Goal: Task Accomplishment & Management: Use online tool/utility

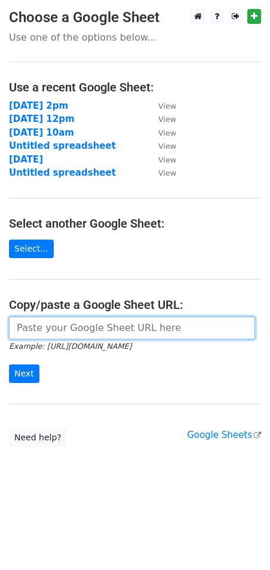
click at [84, 321] on input "url" at bounding box center [132, 328] width 246 height 23
paste input "[URL][DOMAIN_NAME]"
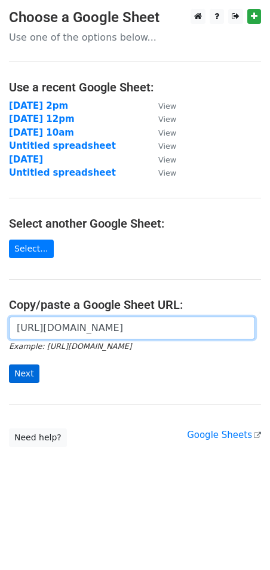
type input "[URL][DOMAIN_NAME]"
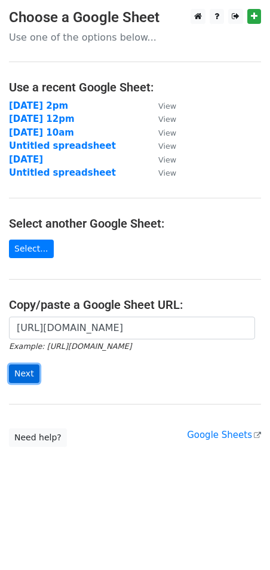
click at [22, 377] on input "Next" at bounding box center [24, 373] width 30 height 19
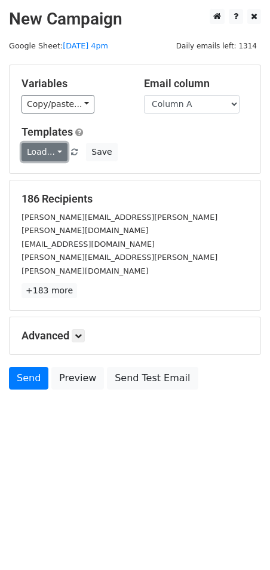
click at [45, 148] on link "Load..." at bounding box center [45, 152] width 46 height 19
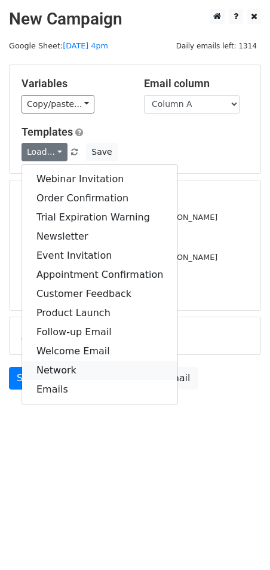
click at [69, 370] on link "Network" at bounding box center [99, 370] width 155 height 19
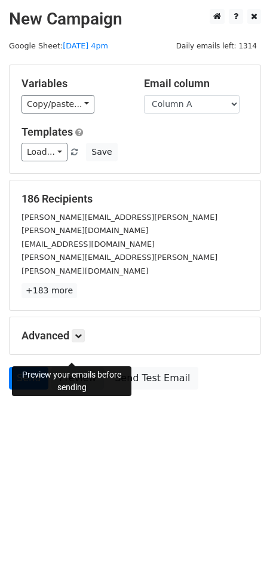
click at [71, 367] on link "Preview" at bounding box center [77, 378] width 53 height 23
click at [51, 367] on link "Preview" at bounding box center [77, 378] width 53 height 23
click at [54, 367] on link "Preview" at bounding box center [77, 378] width 53 height 23
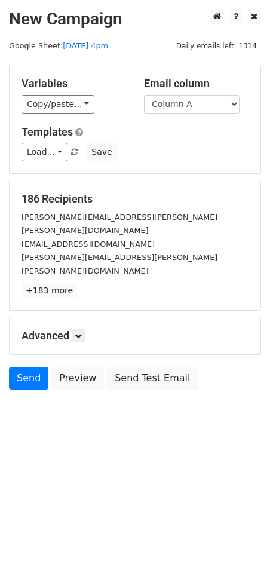
click at [13, 339] on form "Variables Copy/paste... {{Column A}} {{Column B}} {{Column C}} Email column Col…" at bounding box center [135, 230] width 252 height 331
click at [24, 367] on link "Send" at bounding box center [28, 378] width 39 height 23
